Goal: Find specific page/section: Find specific page/section

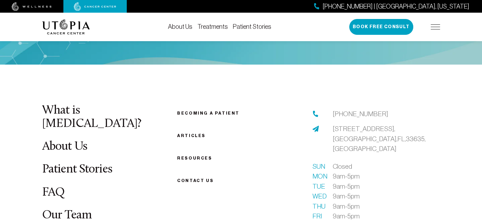
scroll to position [2443, 0]
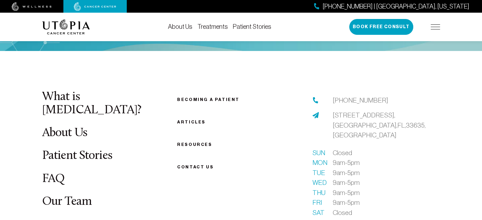
click at [76, 196] on link "Our Team" at bounding box center [67, 202] width 50 height 12
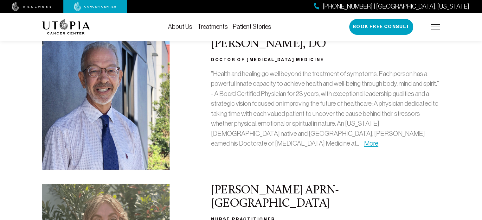
scroll to position [122, 0]
